Goal: Task Accomplishment & Management: Complete application form

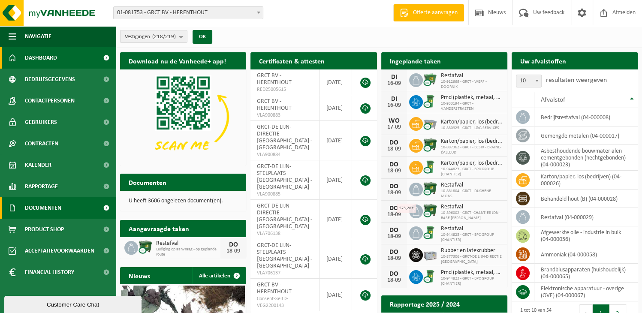
click at [106, 204] on span at bounding box center [106, 207] width 19 height 21
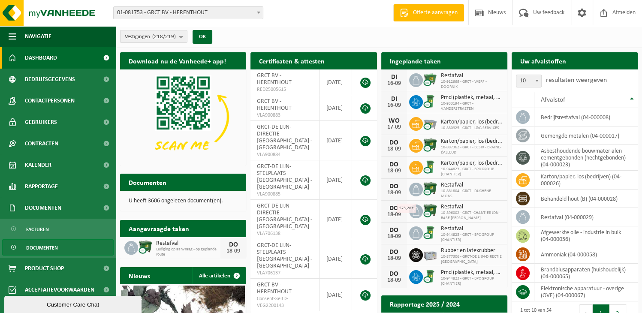
click at [75, 245] on link "Documenten" at bounding box center [58, 247] width 112 height 16
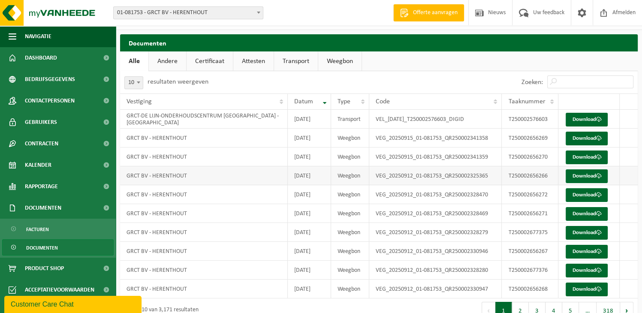
scroll to position [35, 0]
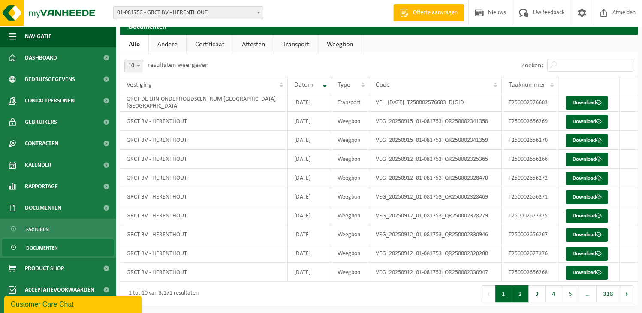
click at [522, 297] on button "2" at bounding box center [520, 293] width 17 height 17
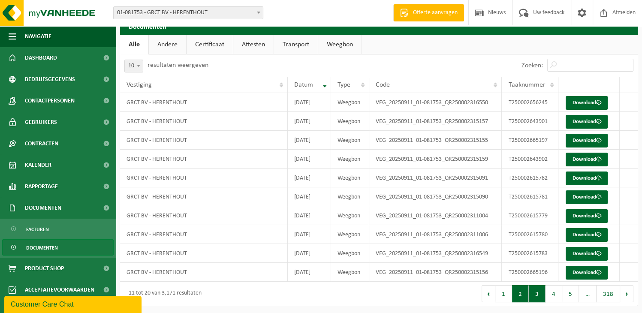
click at [535, 293] on button "3" at bounding box center [537, 293] width 17 height 17
click at [521, 293] on button "2" at bounding box center [520, 293] width 17 height 17
click at [587, 272] on link "Download" at bounding box center [587, 273] width 42 height 14
click at [579, 252] on link "Download" at bounding box center [587, 254] width 42 height 14
click at [583, 233] on link "Download" at bounding box center [587, 235] width 42 height 14
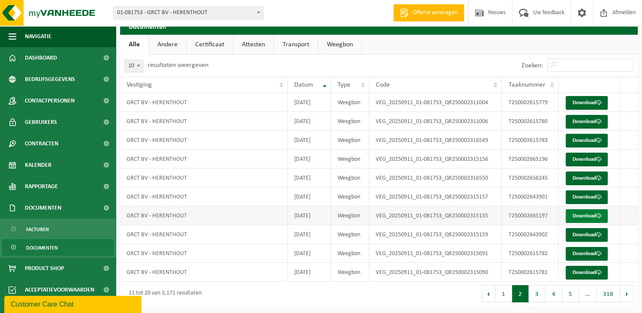
click at [580, 214] on link "Download" at bounding box center [587, 216] width 42 height 14
click at [582, 214] on link "Download" at bounding box center [587, 216] width 42 height 14
click at [576, 194] on link "Download" at bounding box center [587, 197] width 42 height 14
click at [579, 177] on link "Download" at bounding box center [587, 179] width 42 height 14
click at [466, 217] on td "VEG_20250911_01-081753_QR250002315155" at bounding box center [435, 215] width 133 height 19
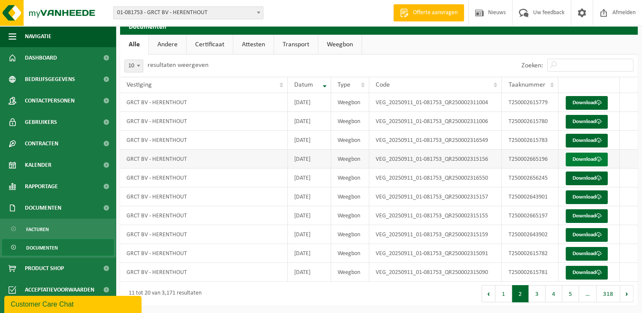
click at [580, 162] on link "Download" at bounding box center [587, 160] width 42 height 14
click at [582, 140] on link "Download" at bounding box center [587, 141] width 42 height 14
click at [617, 47] on ul "Alle Andere Certificaat Attesten Transport Weegbon" at bounding box center [379, 45] width 518 height 20
click at [575, 122] on link "Download" at bounding box center [587, 122] width 42 height 14
click at [295, 45] on link "Transport" at bounding box center [296, 45] width 44 height 20
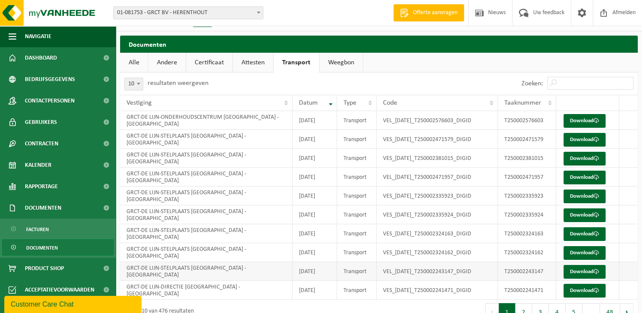
scroll to position [0, 0]
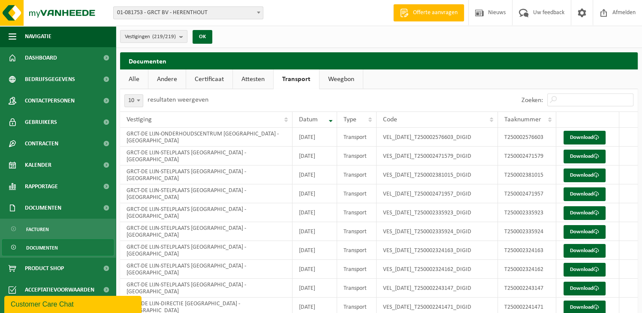
click at [166, 77] on link "Andere" at bounding box center [166, 79] width 37 height 20
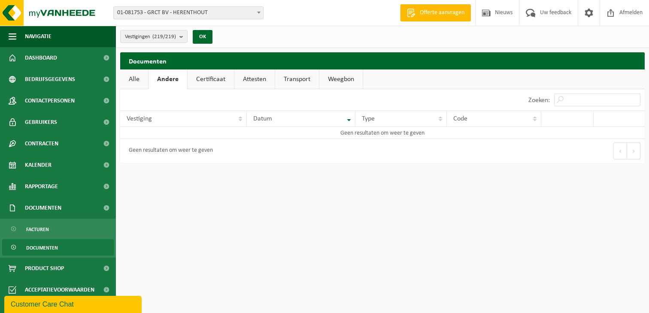
click at [333, 74] on link "Weegbon" at bounding box center [340, 79] width 43 height 20
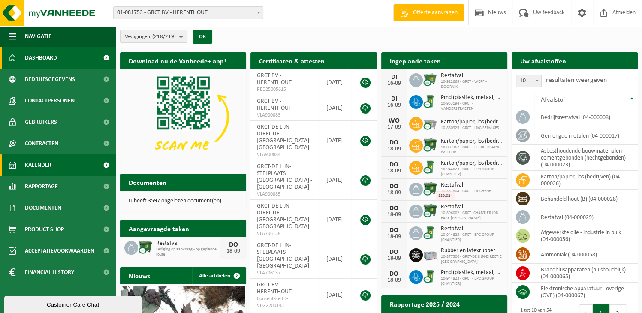
click at [108, 162] on span at bounding box center [106, 164] width 19 height 21
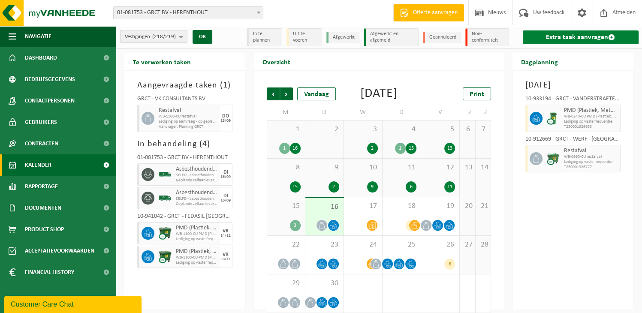
click at [589, 35] on link "Extra taak aanvragen" at bounding box center [581, 37] width 116 height 14
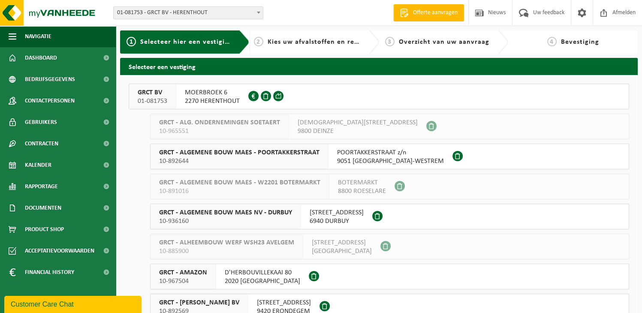
click at [211, 96] on span "MOERBROEK 6" at bounding box center [212, 92] width 55 height 9
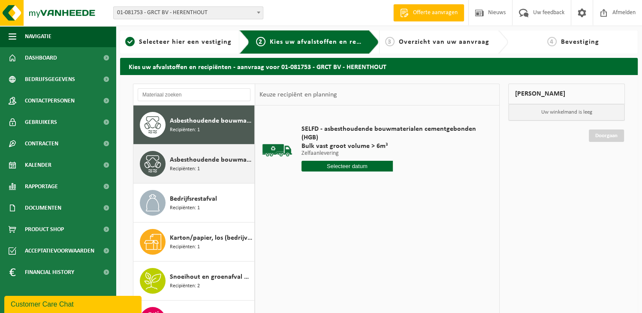
click at [210, 161] on span "Asbesthoudende bouwmaterialen cementgebonden met isolatie(hechtgebonden)" at bounding box center [211, 160] width 82 height 10
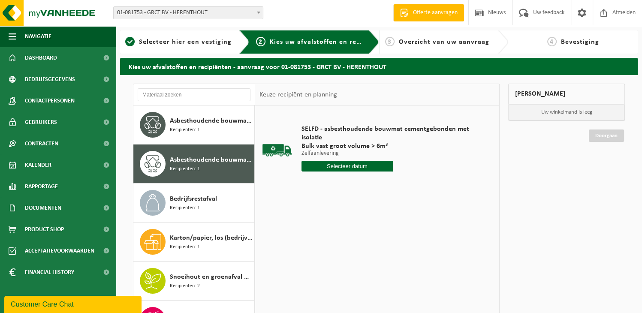
click at [363, 163] on input "text" at bounding box center [347, 166] width 91 height 11
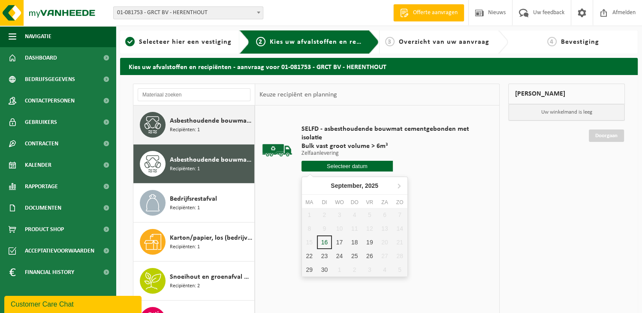
click at [216, 123] on span "Asbesthoudende bouwmaterialen cementgebonden (hechtgebonden)" at bounding box center [211, 121] width 82 height 10
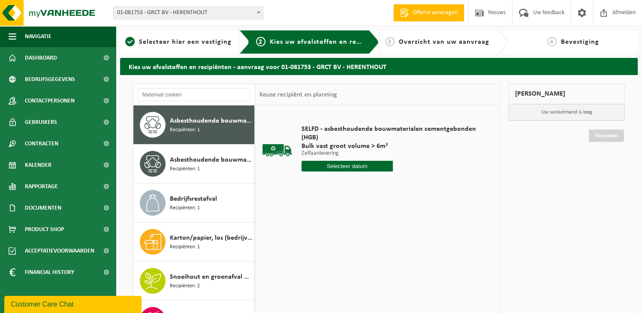
click at [339, 167] on input "text" at bounding box center [347, 166] width 91 height 11
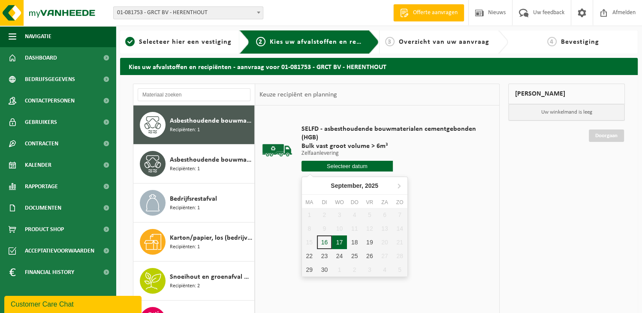
click at [338, 244] on div "17" at bounding box center [339, 242] width 15 height 14
type input "Van 2025-09-17"
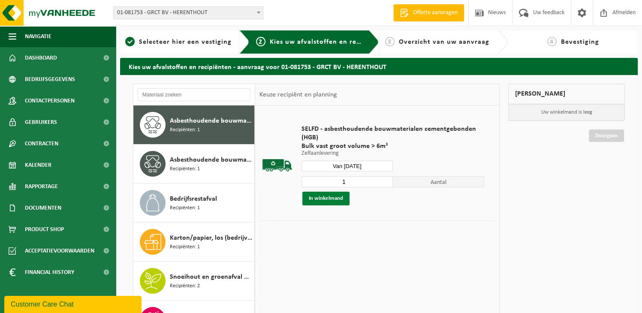
click at [326, 199] on button "In winkelmand" at bounding box center [325, 199] width 47 height 14
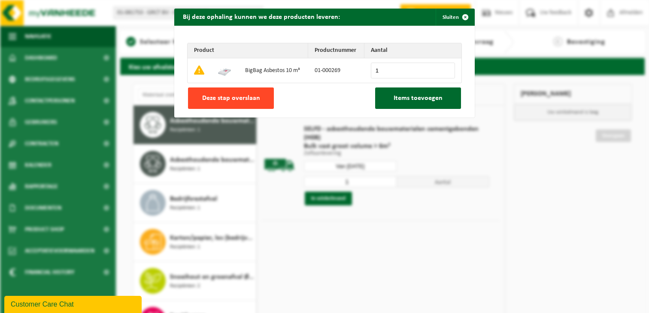
click at [229, 95] on span "Deze stap overslaan" at bounding box center [231, 98] width 58 height 7
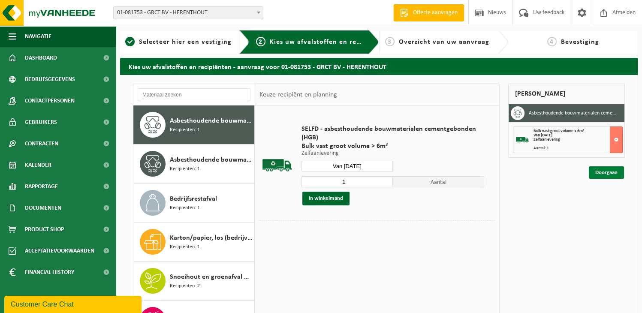
click at [606, 172] on link "Doorgaan" at bounding box center [606, 172] width 35 height 12
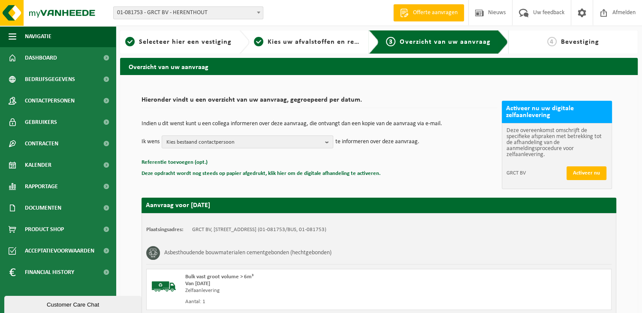
scroll to position [108, 0]
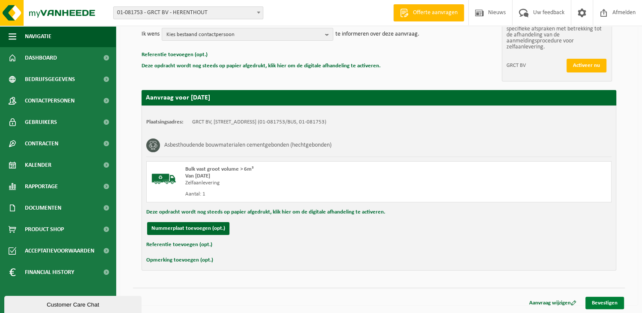
click at [607, 301] on link "Bevestigen" at bounding box center [605, 303] width 39 height 12
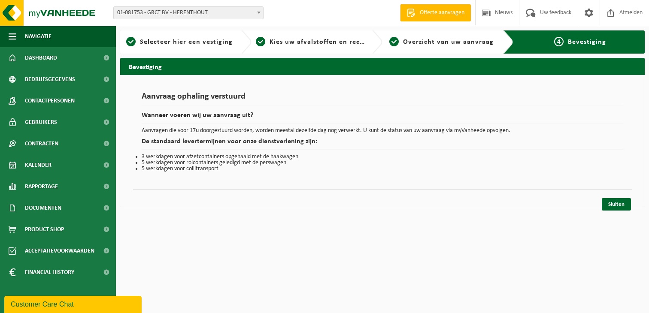
drag, startPoint x: 613, startPoint y: 206, endPoint x: 645, endPoint y: 83, distance: 127.2
click at [613, 206] on link "Sluiten" at bounding box center [615, 204] width 29 height 12
